Goal: Task Accomplishment & Management: Manage account settings

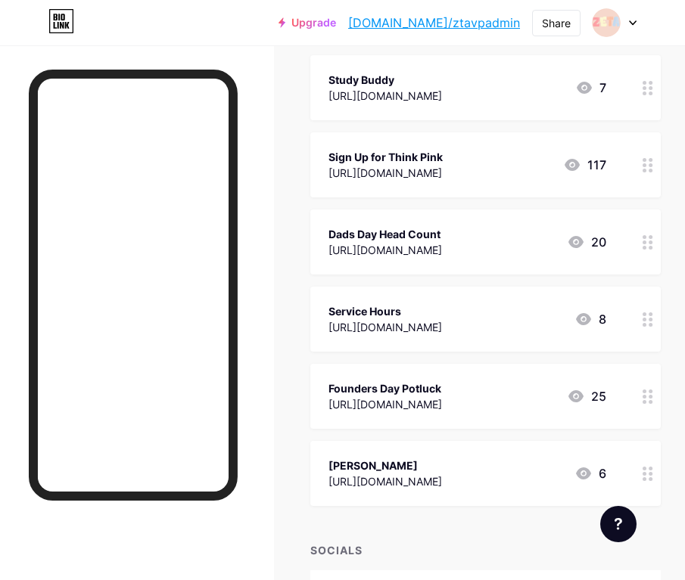
scroll to position [757, 0]
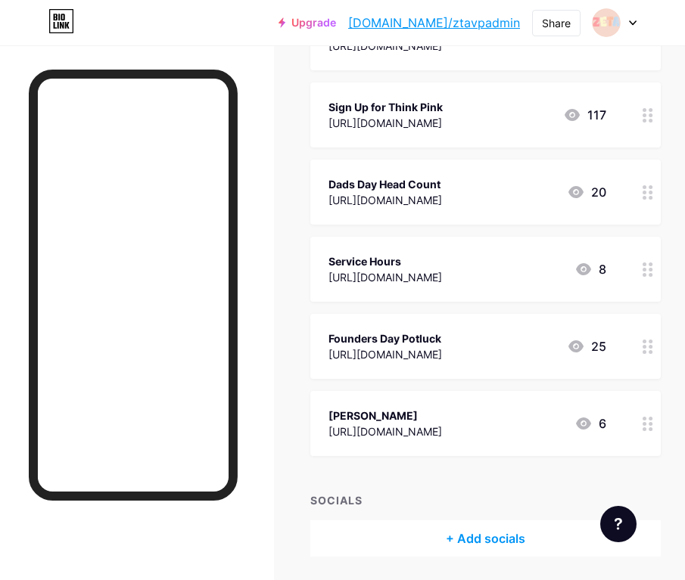
click at [640, 418] on div at bounding box center [648, 423] width 26 height 65
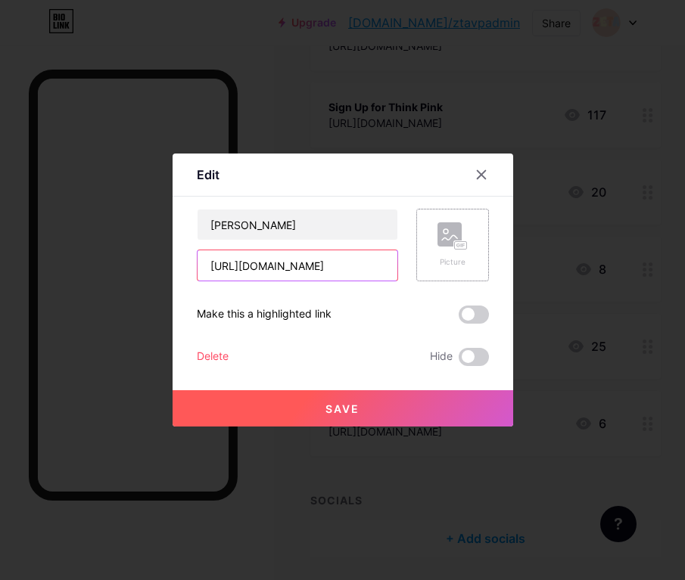
scroll to position [0, 384]
drag, startPoint x: 207, startPoint y: 269, endPoint x: 421, endPoint y: 281, distance: 214.5
click at [421, 281] on div "W.A.A.G https://docs.google.com/presentation/d/1hjLI9xSFySPWfhYmPyKiKoXB7JJShI7…" at bounding box center [343, 287] width 292 height 157
paste input "forms/d/e/1FAIpQLSdkaqAf8K4EA4VChrdgyKX44EGkdQYh9sAP1YedAgVe0ZNOug/viewform"
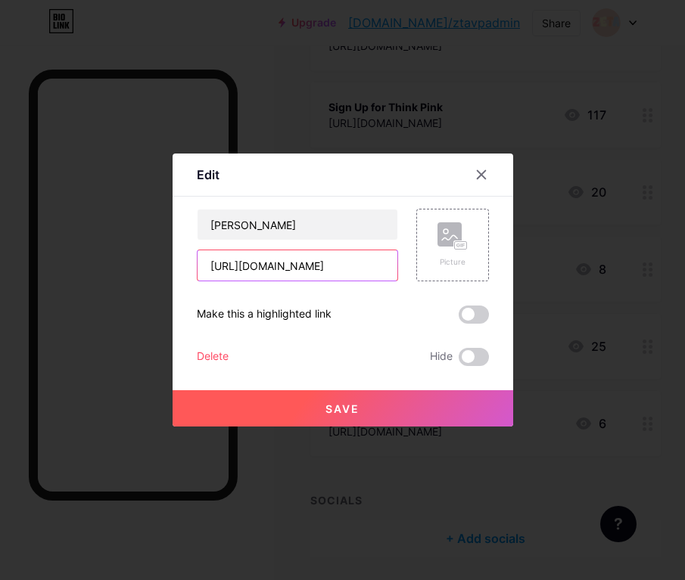
type input "https://docs.google.com/forms/d/e/1FAIpQLSdkaqAf8K4EA4VChrdgyKX44EGkdQYh9sAP1Ye…"
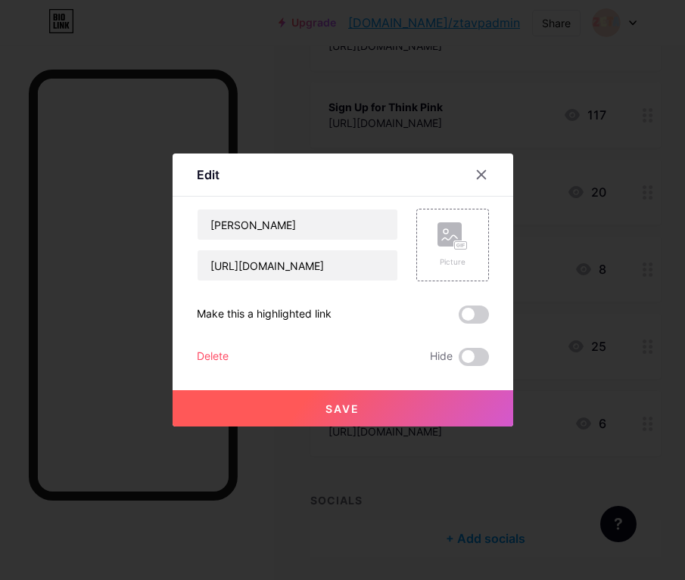
click at [390, 410] on button "Save" at bounding box center [342, 408] width 340 height 36
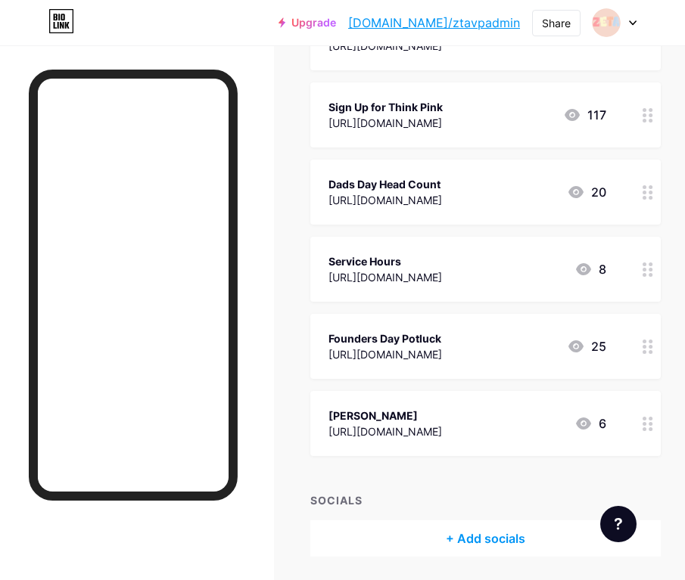
click at [652, 430] on icon at bounding box center [647, 424] width 11 height 14
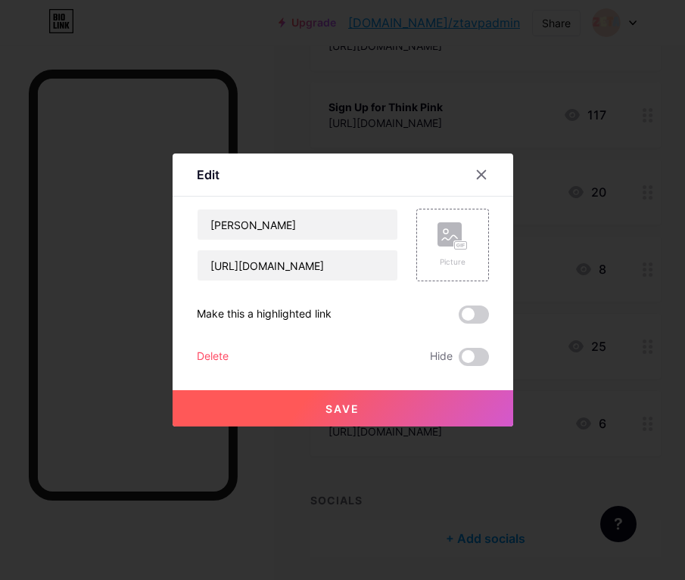
click at [228, 355] on div "Delete Hide" at bounding box center [343, 357] width 292 height 18
click at [211, 359] on div "Delete" at bounding box center [213, 357] width 32 height 18
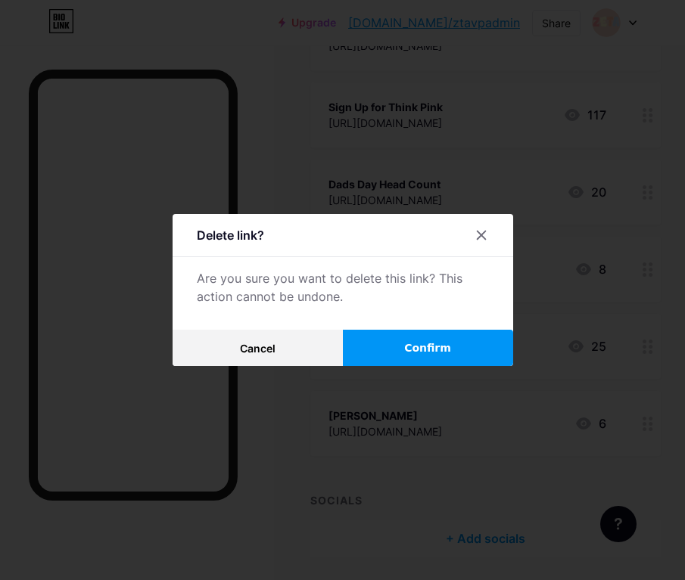
click at [430, 353] on span "Confirm" at bounding box center [427, 348] width 47 height 16
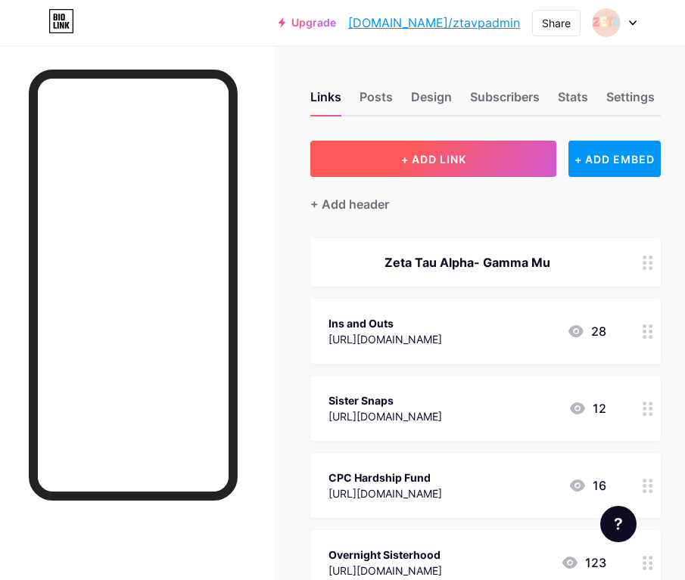
click at [455, 165] on button "+ ADD LINK" at bounding box center [433, 159] width 246 height 36
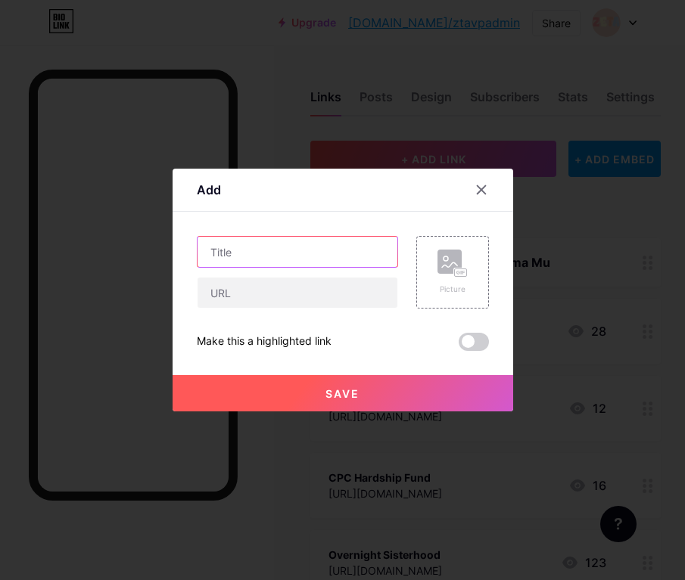
click at [326, 258] on input "text" at bounding box center [297, 252] width 200 height 30
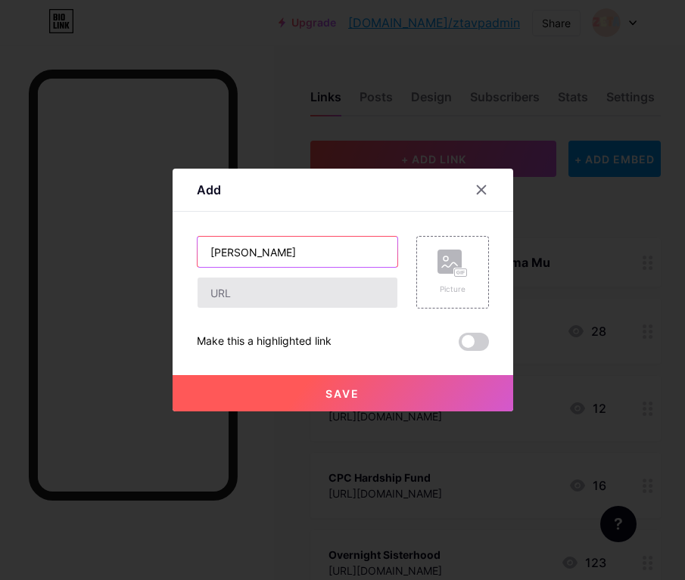
type input "[PERSON_NAME]"
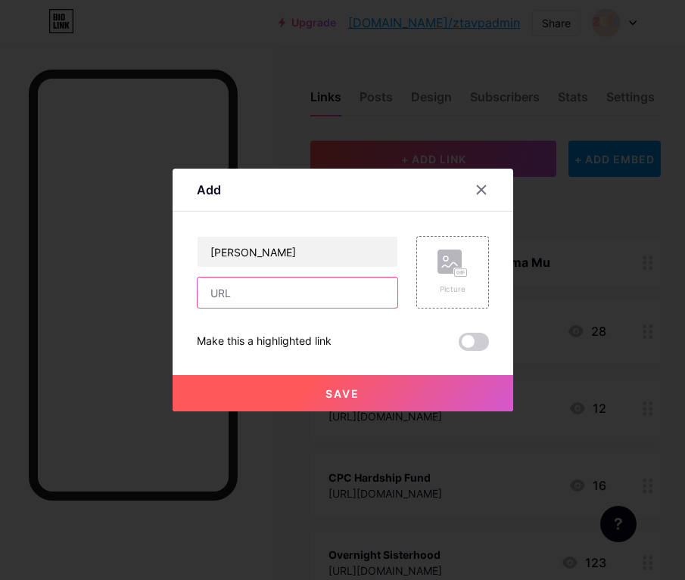
click at [329, 283] on input "text" at bounding box center [297, 293] width 200 height 30
paste input "https://docs.google.com/forms/d/e/1FAIpQLSdkaqAf8K4EA4VChrdgyKX44EGkdQYh9sAP1Ye…"
type input "https://docs.google.com/forms/d/e/1FAIpQLSdkaqAf8K4EA4VChrdgyKX44EGkdQYh9sAP1Ye…"
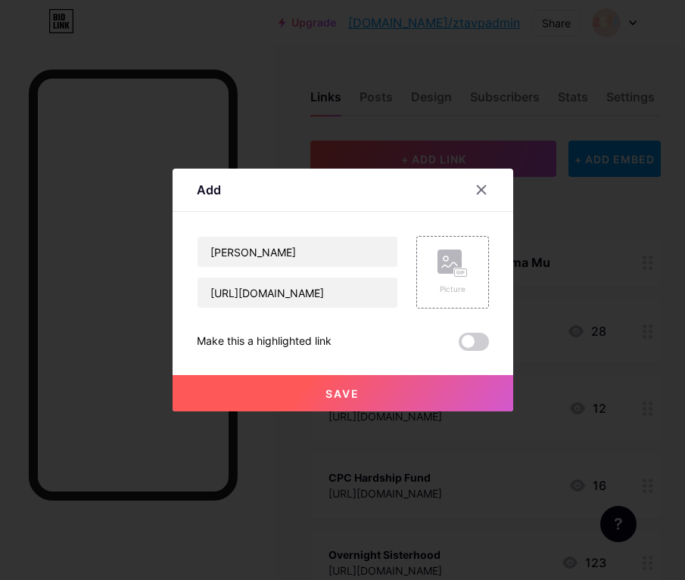
click at [364, 399] on button "Save" at bounding box center [342, 393] width 340 height 36
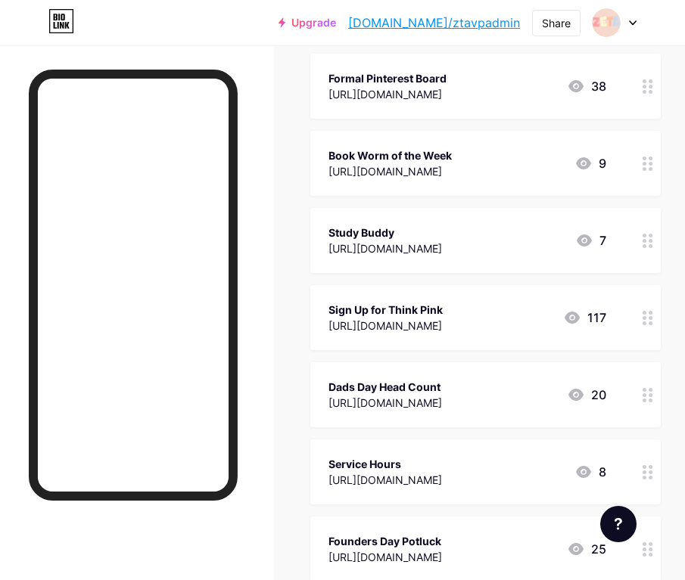
scroll to position [808, 0]
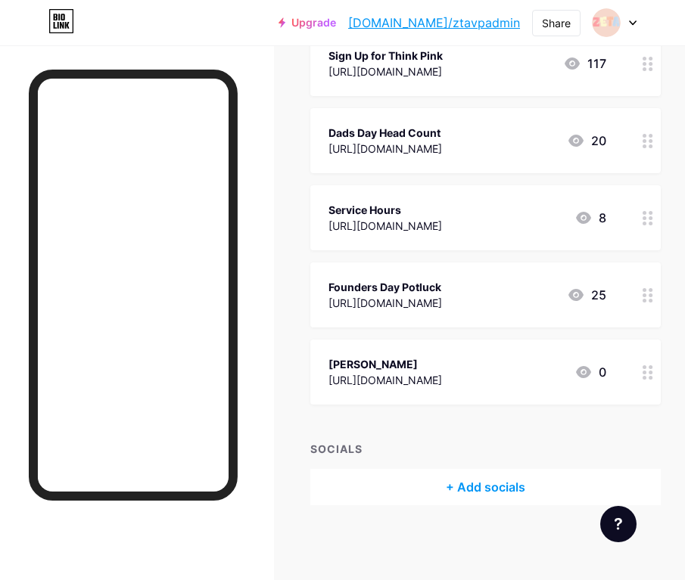
click at [643, 371] on circle at bounding box center [644, 373] width 4 height 4
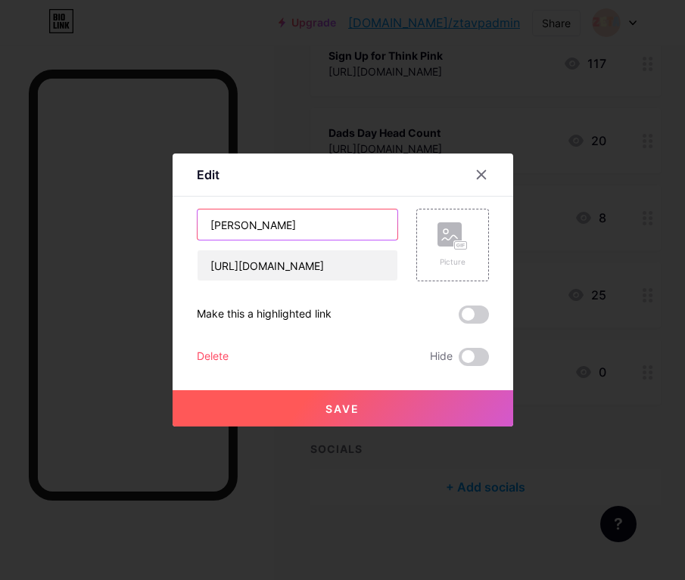
drag, startPoint x: 261, startPoint y: 228, endPoint x: 183, endPoint y: 225, distance: 78.0
click at [182, 227] on div "Edit Content YouTube Play YouTube video without leaving your page. ADD Vimeo Pl…" at bounding box center [342, 290] width 340 height 273
type input "Greek Gala RSVP"
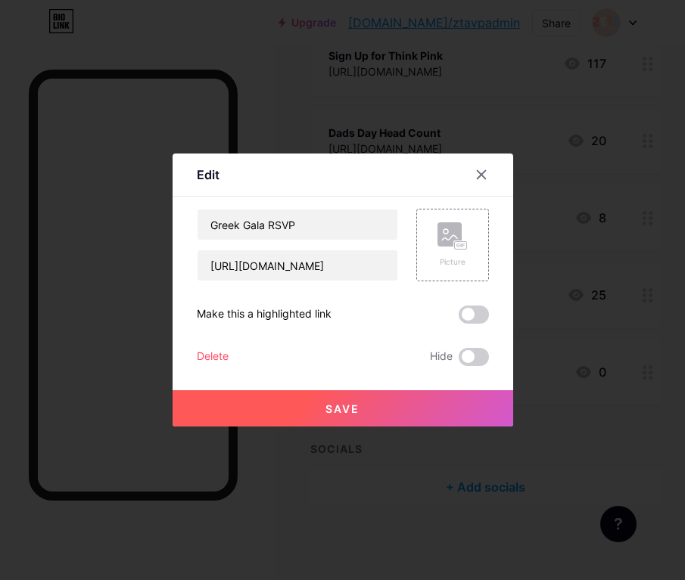
click at [233, 399] on button "Save" at bounding box center [342, 408] width 340 height 36
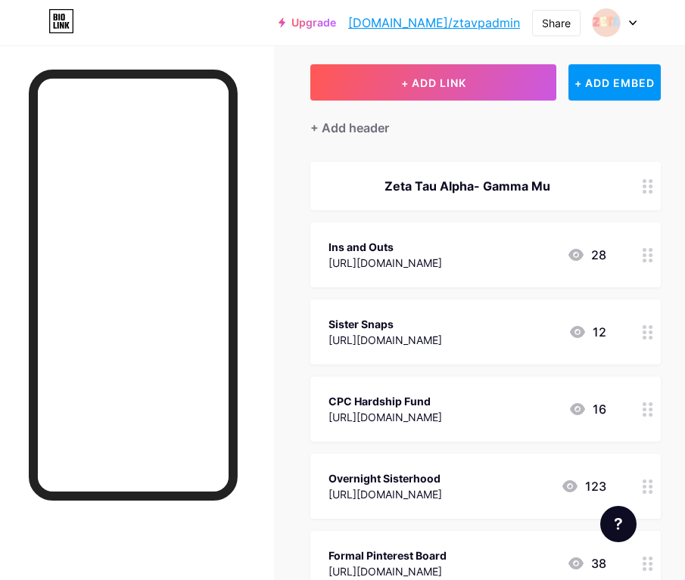
scroll to position [47, 0]
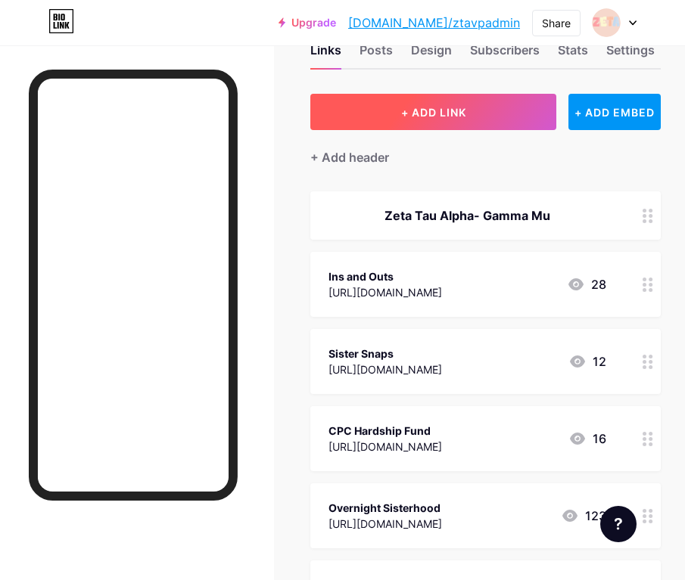
click at [442, 101] on button "+ ADD LINK" at bounding box center [433, 112] width 246 height 36
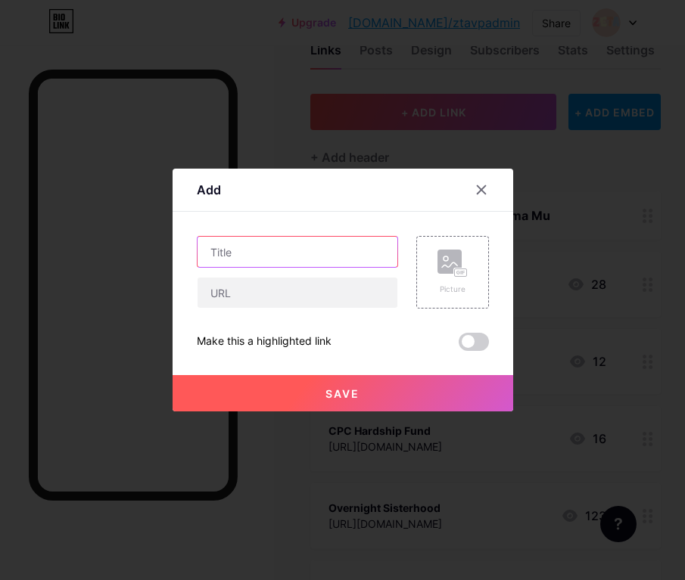
click at [326, 249] on input "text" at bounding box center [297, 252] width 200 height 30
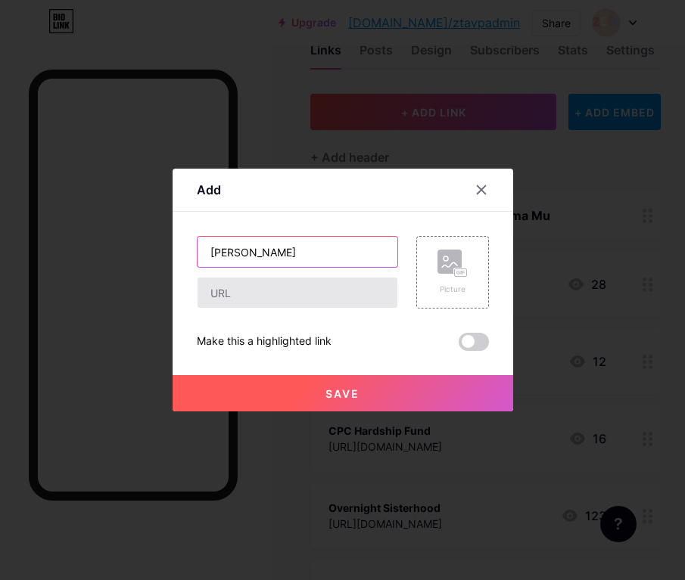
type input "WAAG"
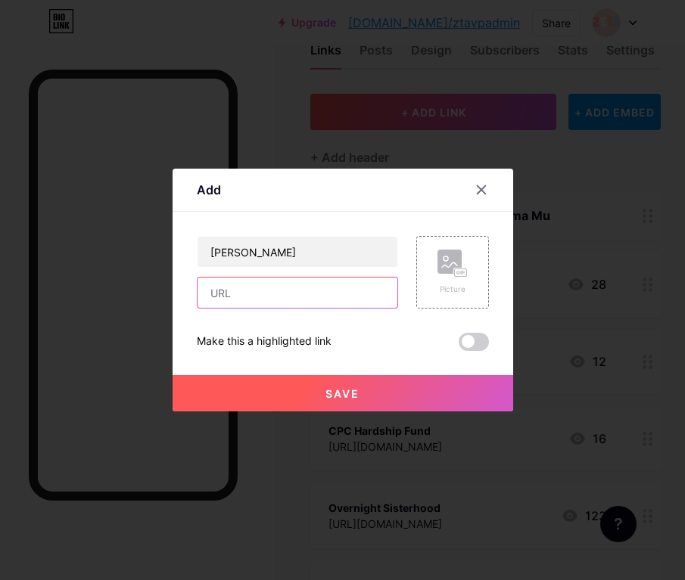
click at [322, 301] on input "text" at bounding box center [297, 293] width 200 height 30
paste input "https://docs.google.com/presentation/d/1UdFwUPNvRv4w2RqiNyCzwN7iRhbi4WX_3CT38JU…"
type input "https://docs.google.com/presentation/d/1UdFwUPNvRv4w2RqiNyCzwN7iRhbi4WX_3CT38JU…"
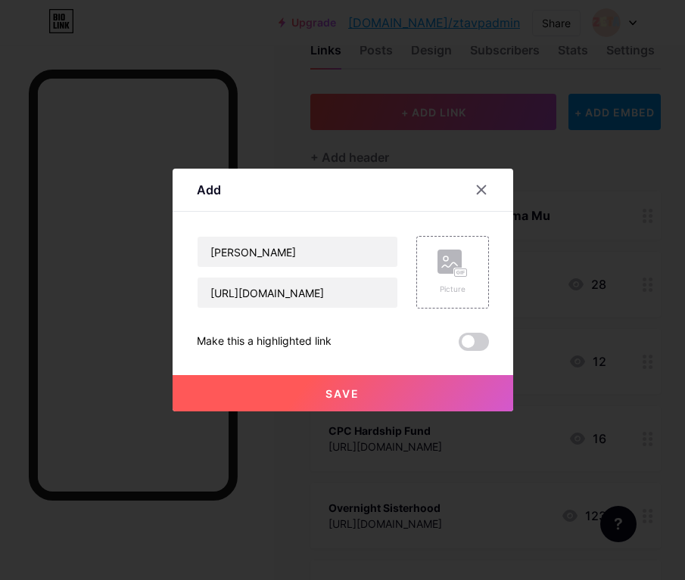
click at [368, 399] on button "Save" at bounding box center [342, 393] width 340 height 36
